Goal: Task Accomplishment & Management: Use online tool/utility

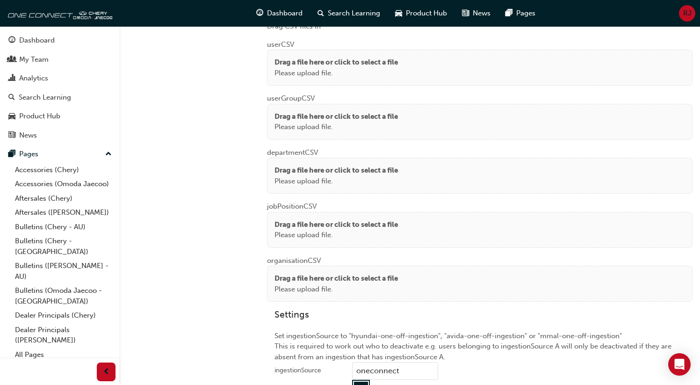
scroll to position [724, 0]
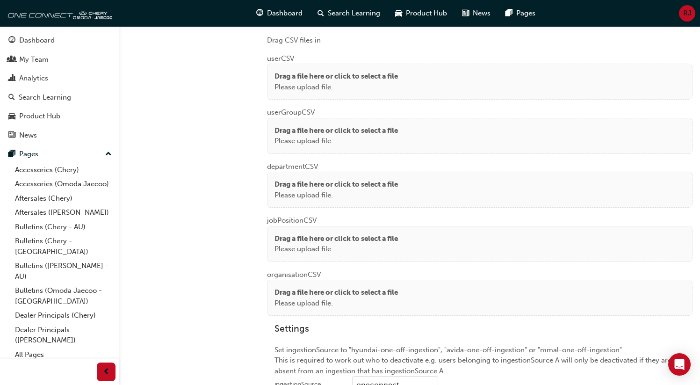
click at [340, 56] on div "user CSV Drag a file here or click to select a file Please upload file." at bounding box center [480, 73] width 426 height 54
click at [340, 76] on p "Drag a file here or click to select a file" at bounding box center [335, 76] width 123 height 11
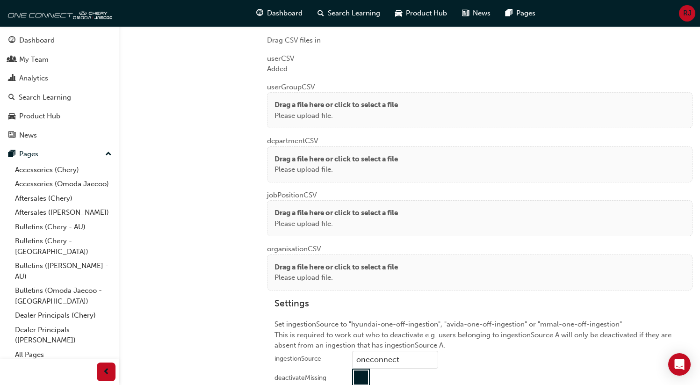
click at [298, 106] on p "Drag a file here or click to select a file" at bounding box center [335, 105] width 123 height 11
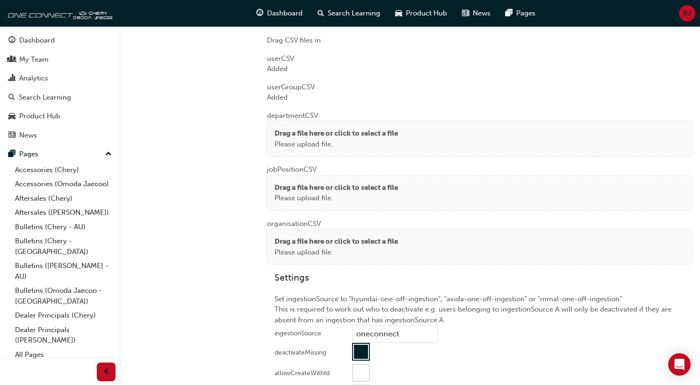
click at [279, 130] on p "Drag a file here or click to select a file" at bounding box center [335, 133] width 123 height 11
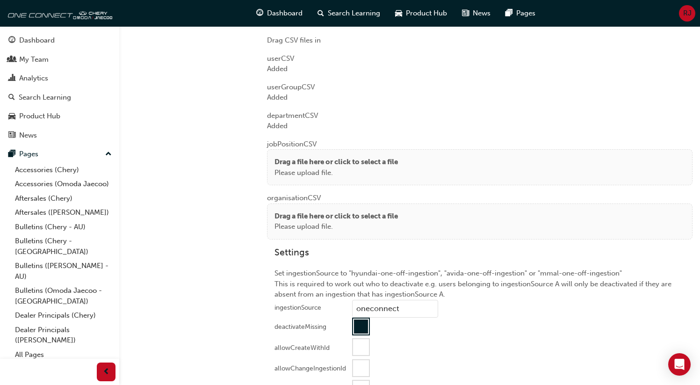
click at [286, 149] on div "Drag a file here or click to select a file Please upload file." at bounding box center [480, 167] width 426 height 36
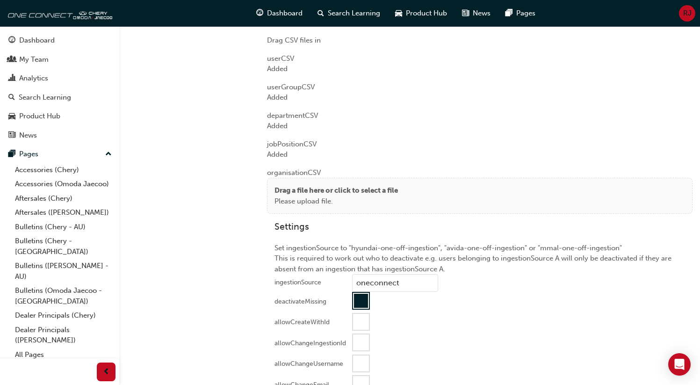
click at [294, 187] on p "Drag a file here or click to select a file" at bounding box center [335, 190] width 123 height 11
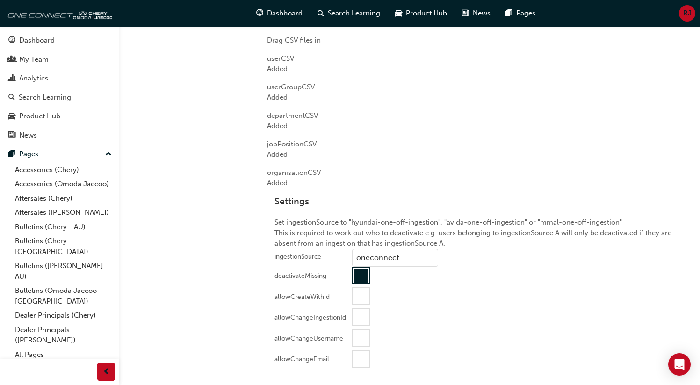
click at [359, 356] on div at bounding box center [361, 359] width 16 height 16
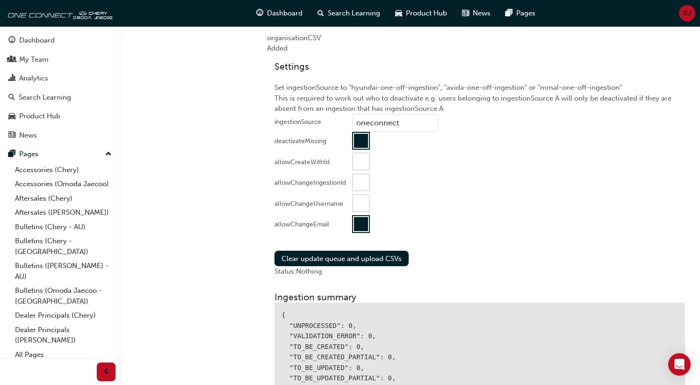
scroll to position [902, 0]
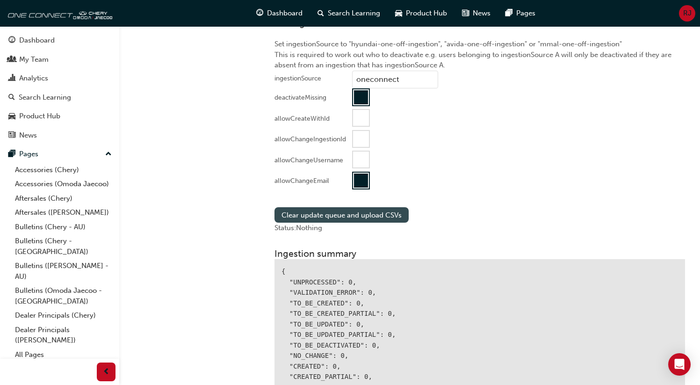
click at [346, 211] on button "Clear update queue and upload CSVs" at bounding box center [341, 214] width 134 height 15
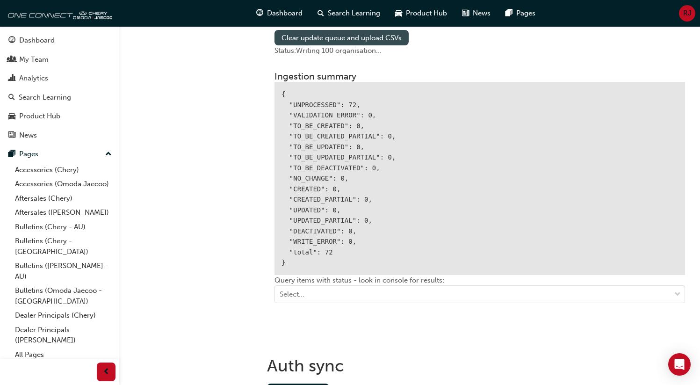
scroll to position [1079, 0]
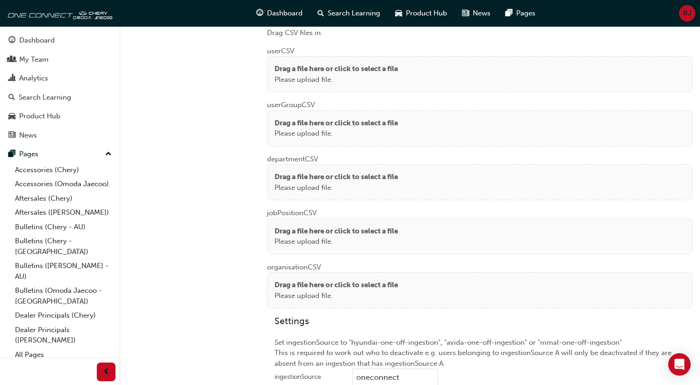
scroll to position [721, 0]
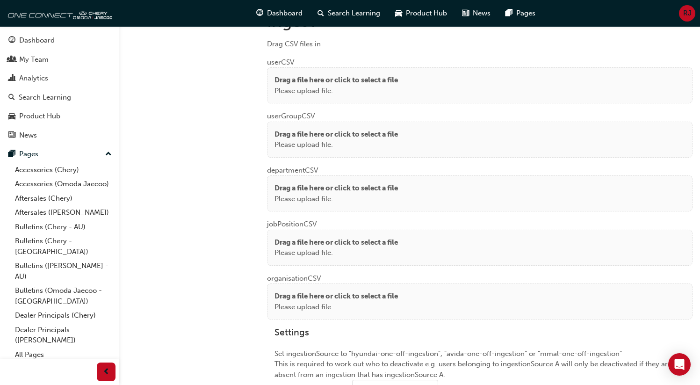
click at [312, 75] on p "Drag a file here or click to select a file" at bounding box center [335, 80] width 123 height 11
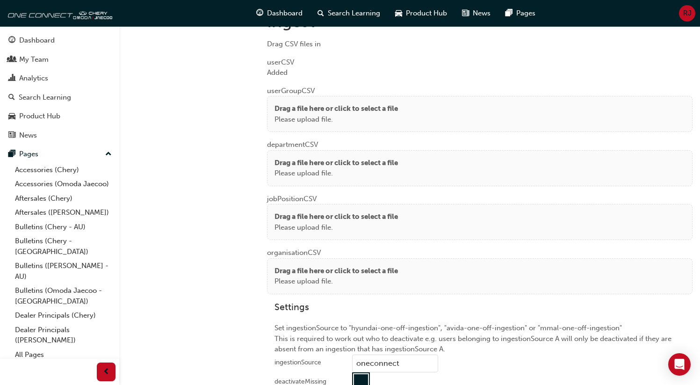
click at [288, 124] on div "Drag a file here or click to select a file Please upload file." at bounding box center [480, 114] width 426 height 36
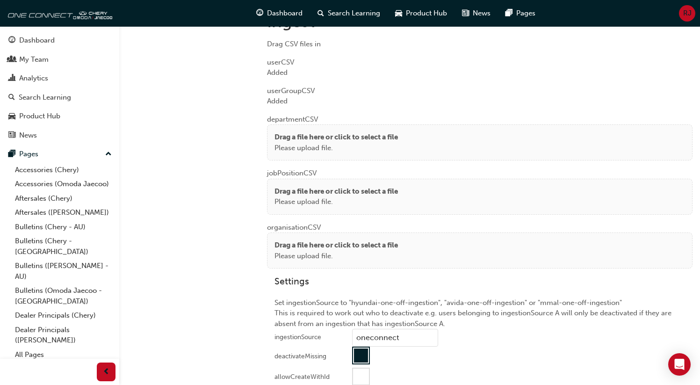
click at [316, 133] on p "Drag a file here or click to select a file" at bounding box center [335, 137] width 123 height 11
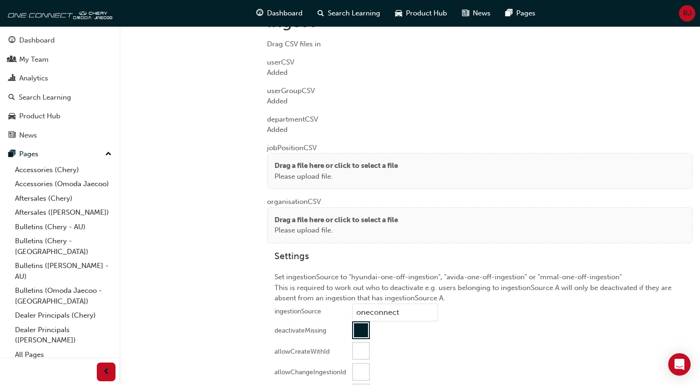
click at [289, 153] on div "Drag a file here or click to select a file Please upload file." at bounding box center [480, 171] width 426 height 36
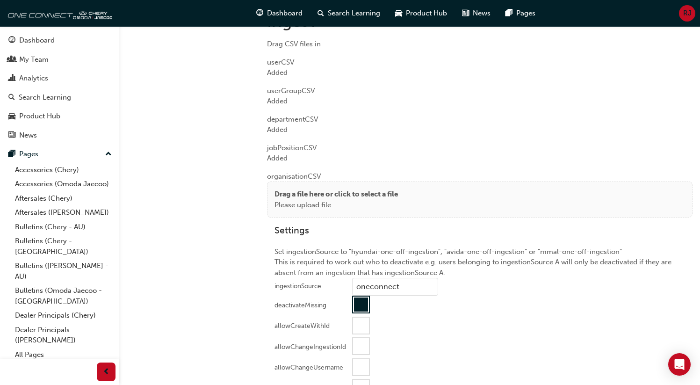
click at [300, 195] on p "Drag a file here or click to select a file" at bounding box center [335, 194] width 123 height 11
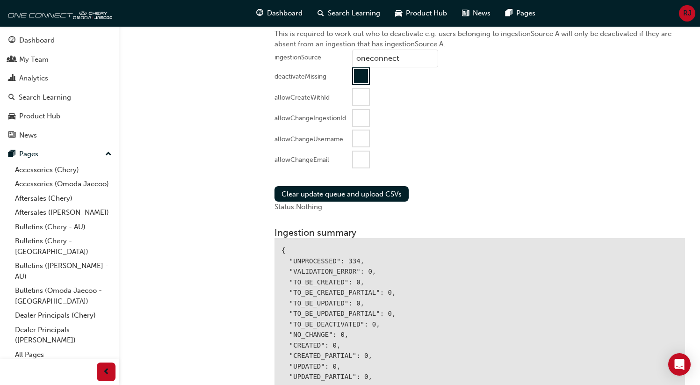
scroll to position [992, 0]
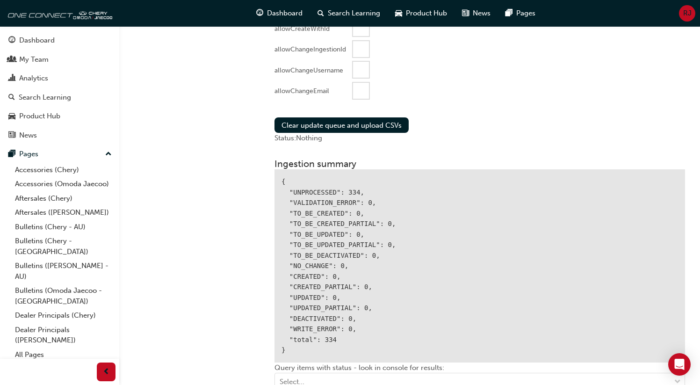
click at [362, 84] on div at bounding box center [361, 91] width 16 height 16
click at [350, 125] on button "Clear update queue and upload CSVs" at bounding box center [341, 124] width 134 height 15
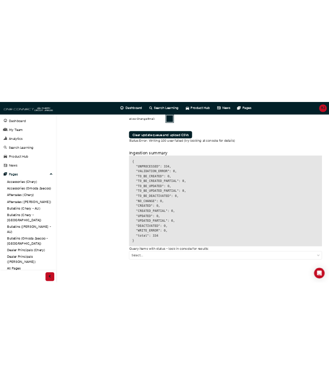
scroll to position [1041, 0]
